Goal: Task Accomplishment & Management: Manage account settings

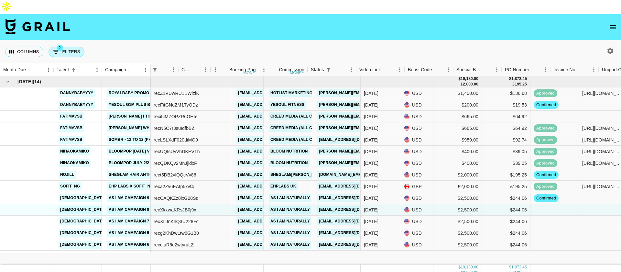
scroll to position [0, 223]
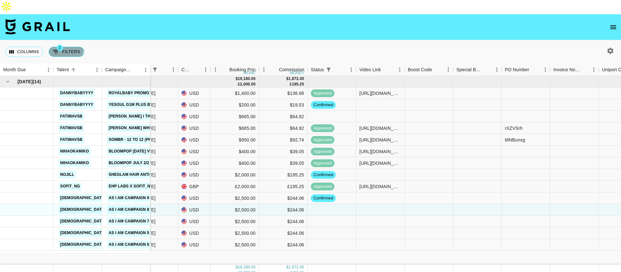
click at [51, 47] on button "2 Filters" at bounding box center [66, 52] width 36 height 10
select select "status"
select select "isNotAnyOf"
select select "monthDue2"
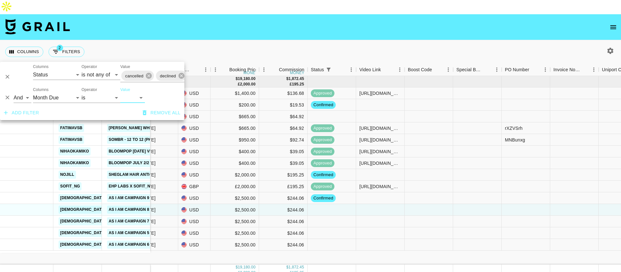
click at [127, 97] on select "[DATE] Sep '[DATE] [DATE] '[DATE] May '[DATE] Mar '[DATE] Jan '[DATE] Nov '[DAT…" at bounding box center [132, 97] width 25 height 10
select select "[DATE]"
click at [120, 92] on select "[DATE] Sep '[DATE] [DATE] '[DATE] May '[DATE] Mar '[DATE] Jan '[DATE] Nov '[DAT…" at bounding box center [132, 97] width 25 height 10
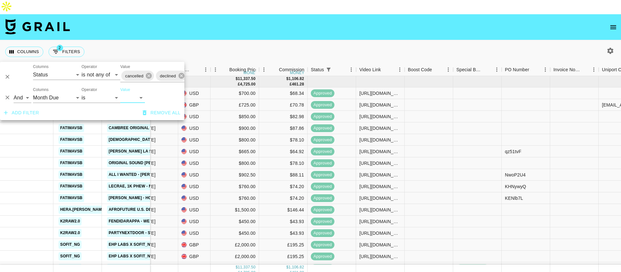
click at [235, 40] on div "Columns 2 Filters + Booking" at bounding box center [310, 51] width 621 height 23
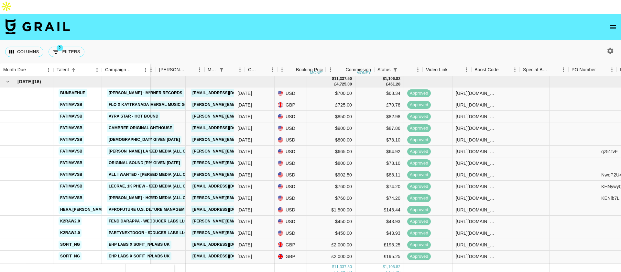
scroll to position [0, 119]
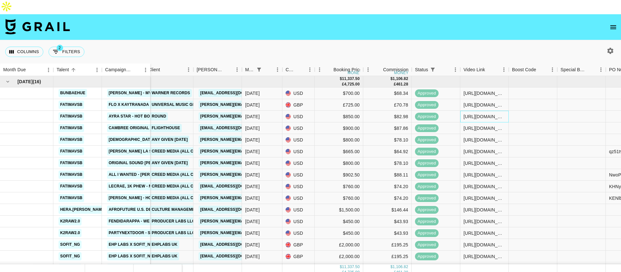
click at [490, 113] on div "[URL][DOMAIN_NAME]" at bounding box center [484, 116] width 42 height 6
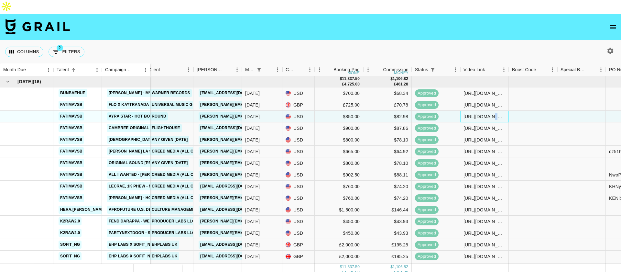
click at [490, 113] on div "[URL][DOMAIN_NAME]" at bounding box center [484, 116] width 42 height 6
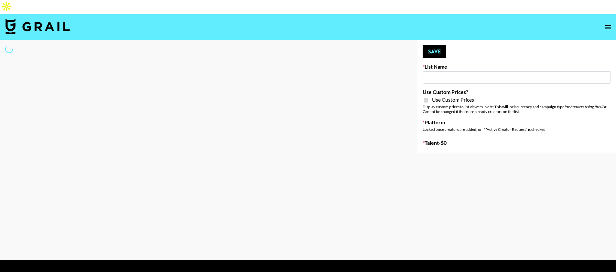
type input "Farmville (12th Oct)"
checkbox input "true"
select select "Brand"
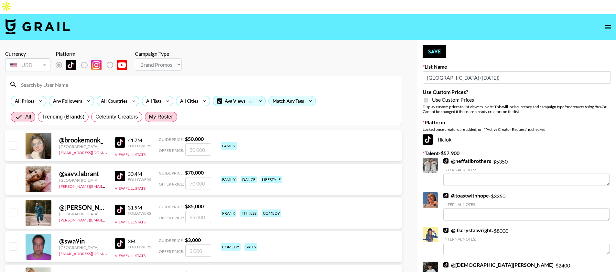
click at [155, 113] on span "My Roster" at bounding box center [161, 117] width 24 height 8
click at [149, 117] on input "My Roster" at bounding box center [149, 117] width 0 height 0
radio input "true"
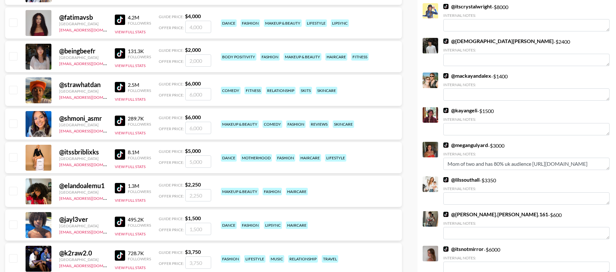
scroll to position [231, 0]
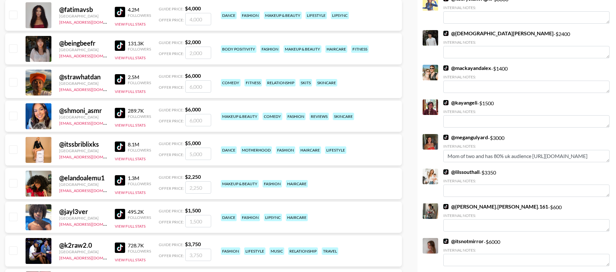
click at [16, 212] on input "checkbox" at bounding box center [13, 216] width 8 height 8
checkbox input "true"
click at [194, 215] on input "1500" at bounding box center [198, 221] width 26 height 12
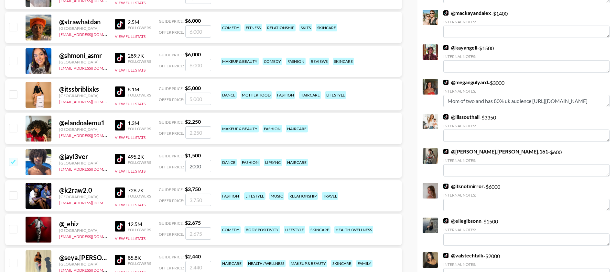
scroll to position [287, 0]
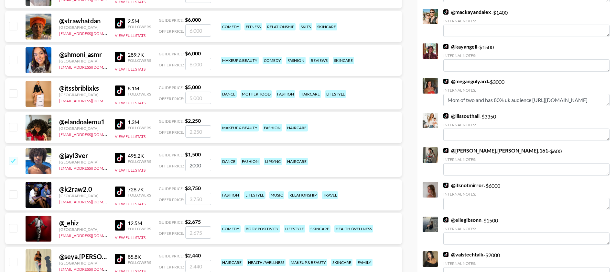
type input "2000"
click at [16, 224] on input "checkbox" at bounding box center [13, 228] width 8 height 8
checkbox input "true"
click at [195, 226] on input "2675" at bounding box center [198, 232] width 26 height 12
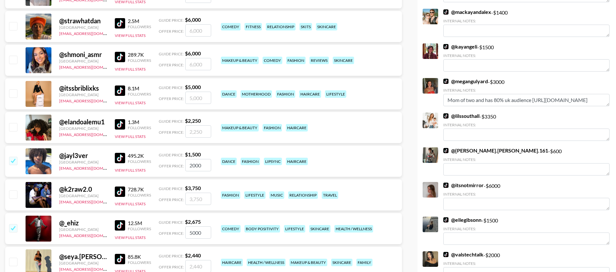
type input "5000"
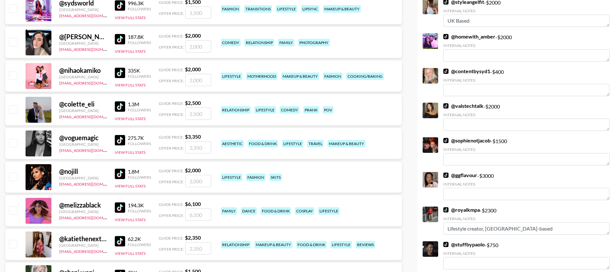
scroll to position [581, 0]
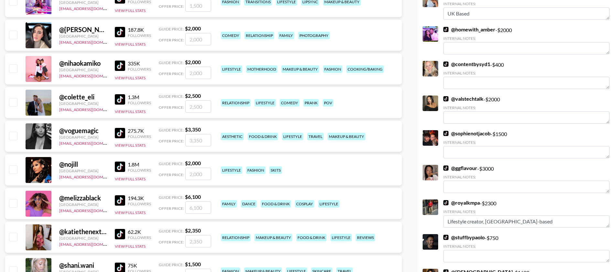
click at [12, 132] on input "checkbox" at bounding box center [13, 136] width 8 height 8
checkbox input "true"
type input "3350"
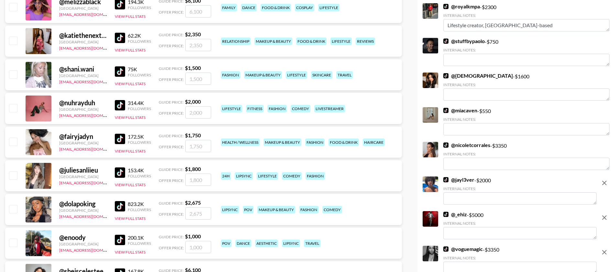
scroll to position [791, 0]
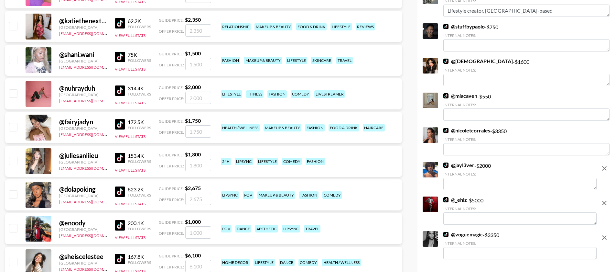
click at [15, 190] on input "checkbox" at bounding box center [13, 194] width 8 height 8
checkbox input "true"
type input "2675"
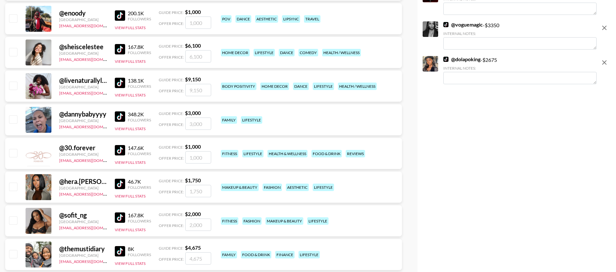
scroll to position [1051, 0]
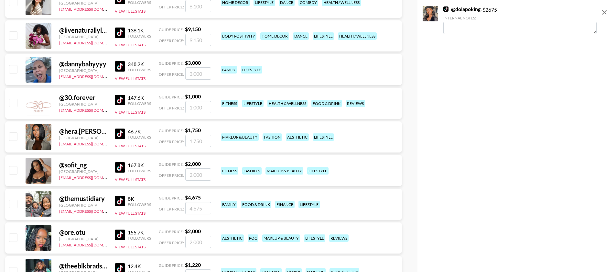
click at [14, 166] on input "checkbox" at bounding box center [13, 170] width 8 height 8
checkbox input "true"
click at [196, 168] on input "2000" at bounding box center [198, 174] width 26 height 12
type input "3"
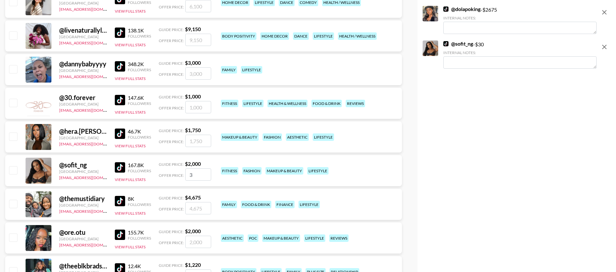
checkbox input "false"
drag, startPoint x: 14, startPoint y: 158, endPoint x: 13, endPoint y: 170, distance: 12.0
click at [14, 166] on input "checkbox" at bounding box center [13, 170] width 8 height 8
checkbox input "true"
type input "2000"
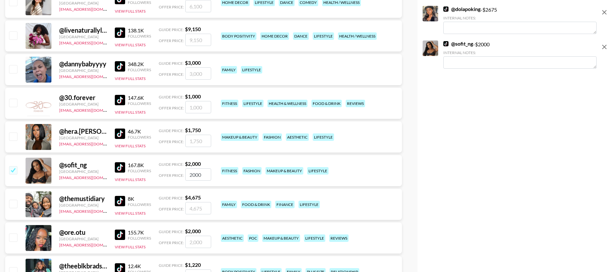
click at [15, 199] on input "checkbox" at bounding box center [13, 203] width 8 height 8
checkbox input "true"
type input "4675"
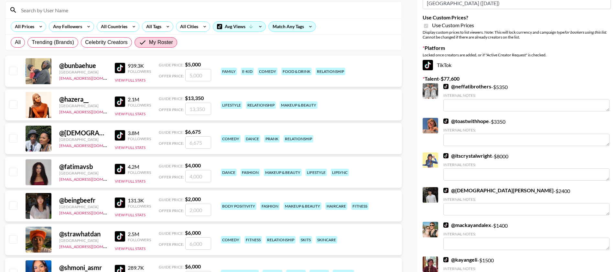
scroll to position [0, 0]
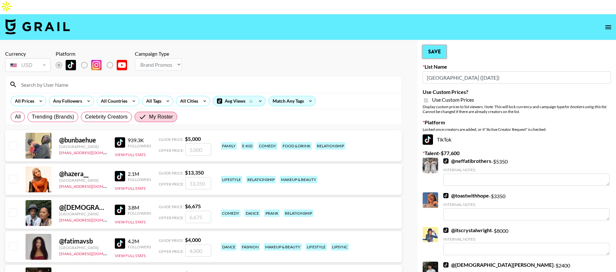
click at [439, 45] on button "Save" at bounding box center [435, 51] width 24 height 13
